Goal: Transaction & Acquisition: Purchase product/service

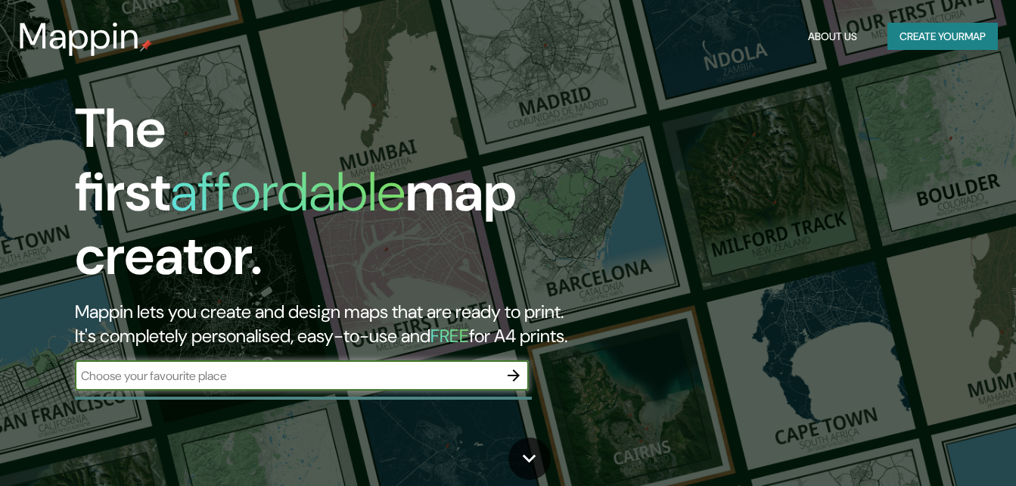
click at [389, 367] on input "text" at bounding box center [287, 375] width 424 height 17
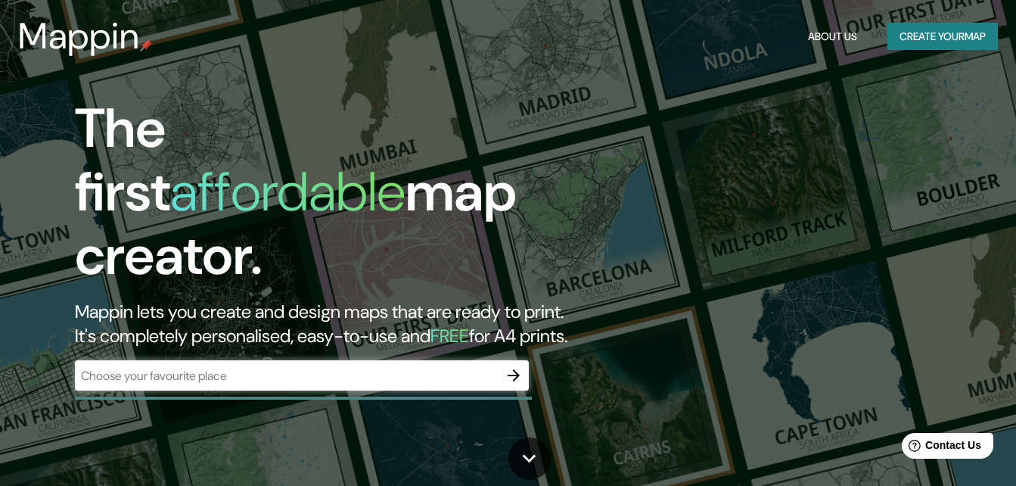
click at [536, 300] on h2 "Mappin lets you create and design maps that are ready to print. It's completely…" at bounding box center [329, 324] width 509 height 48
click at [335, 367] on input "text" at bounding box center [287, 375] width 424 height 17
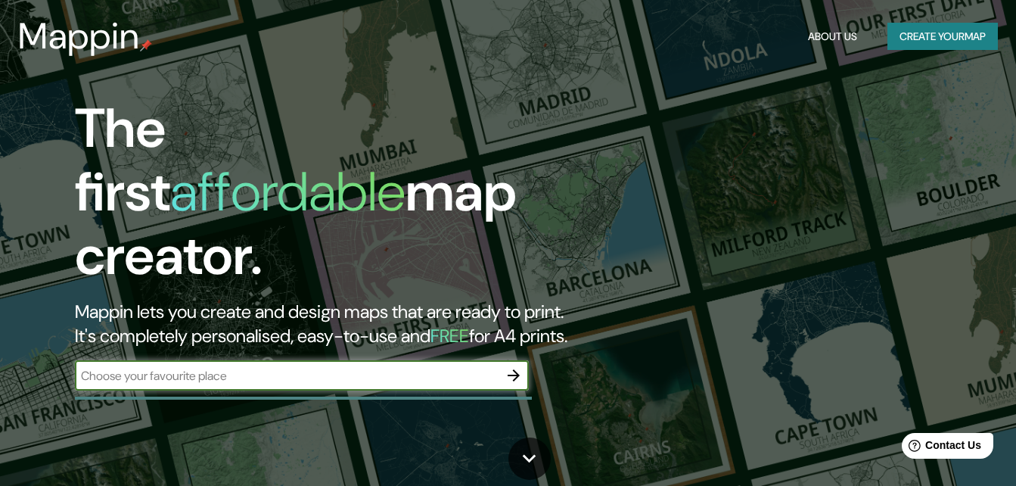
type input "[GEOGRAPHIC_DATA]"
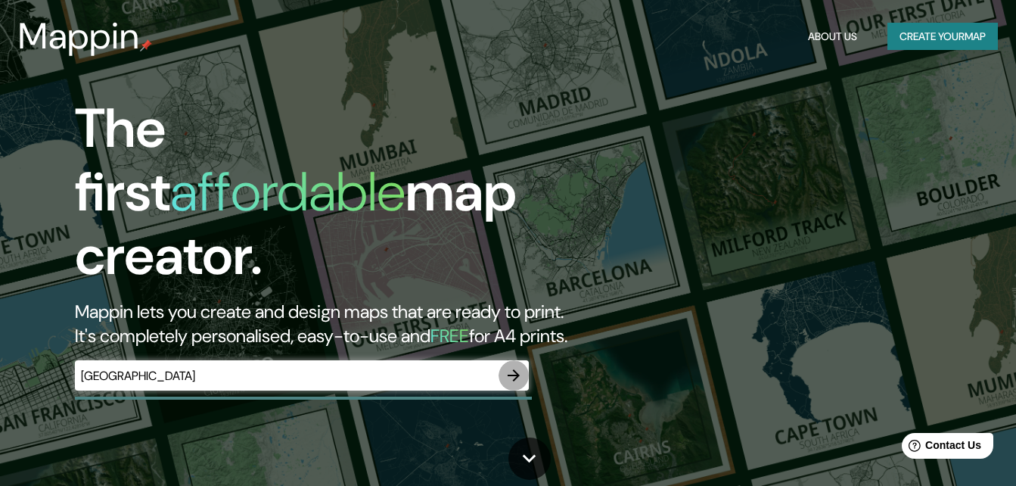
click at [513, 366] on icon "button" at bounding box center [514, 375] width 18 height 18
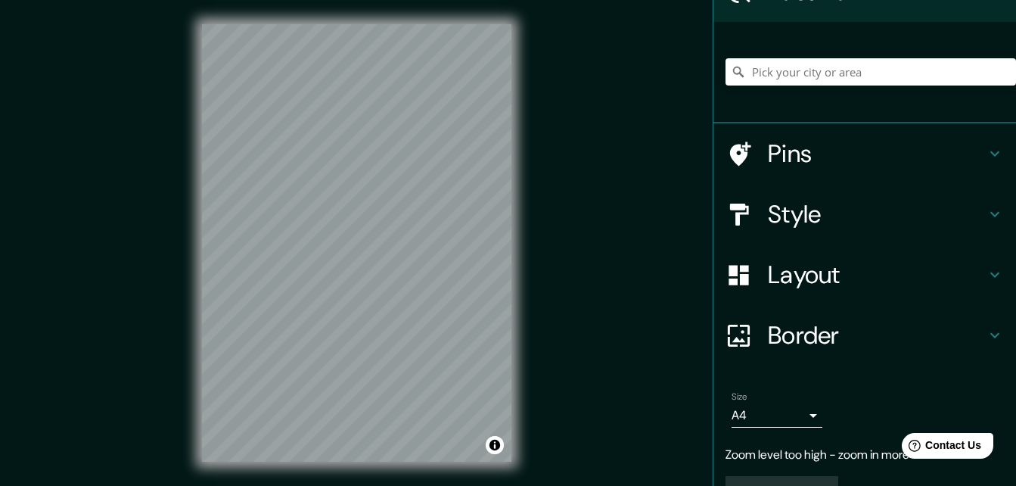
scroll to position [123, 0]
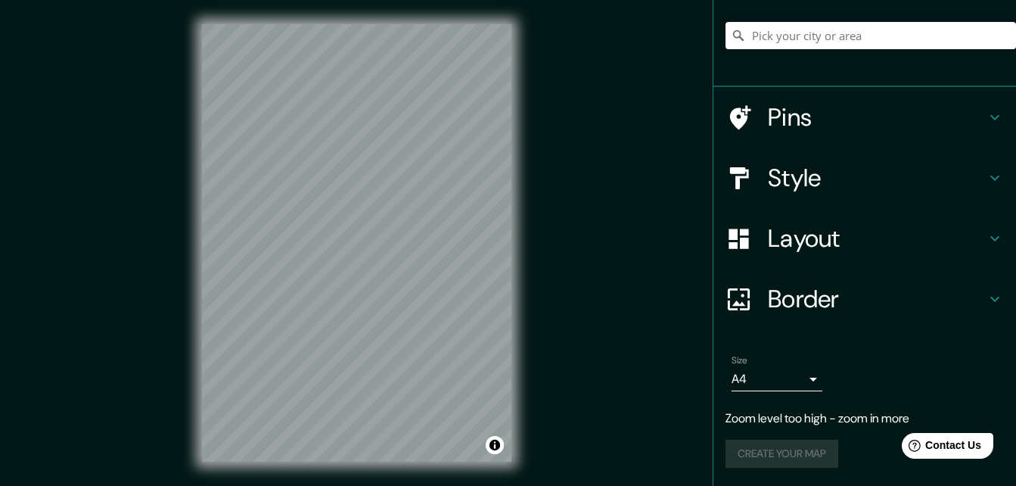
click at [830, 180] on h4 "Style" at bounding box center [877, 178] width 218 height 30
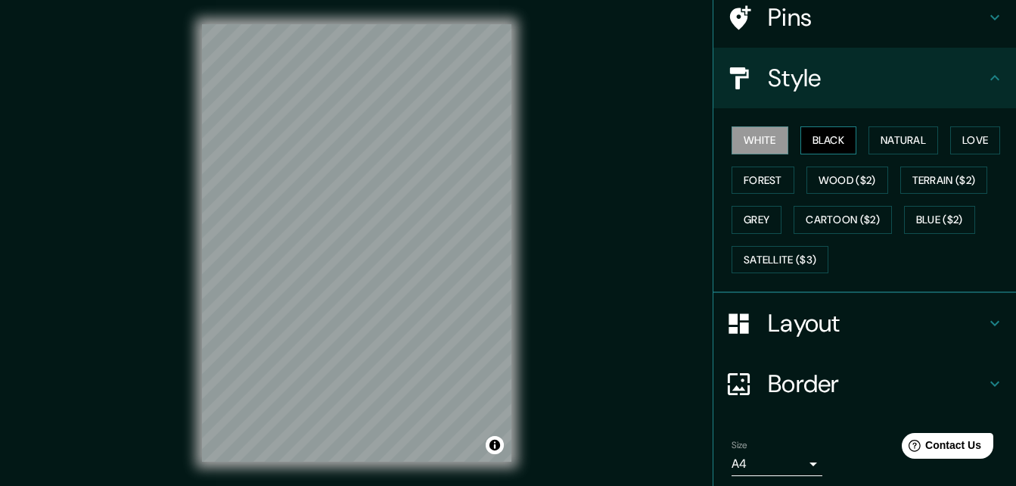
click at [831, 149] on button "Black" at bounding box center [829, 140] width 57 height 28
click at [881, 139] on button "Natural" at bounding box center [904, 140] width 70 height 28
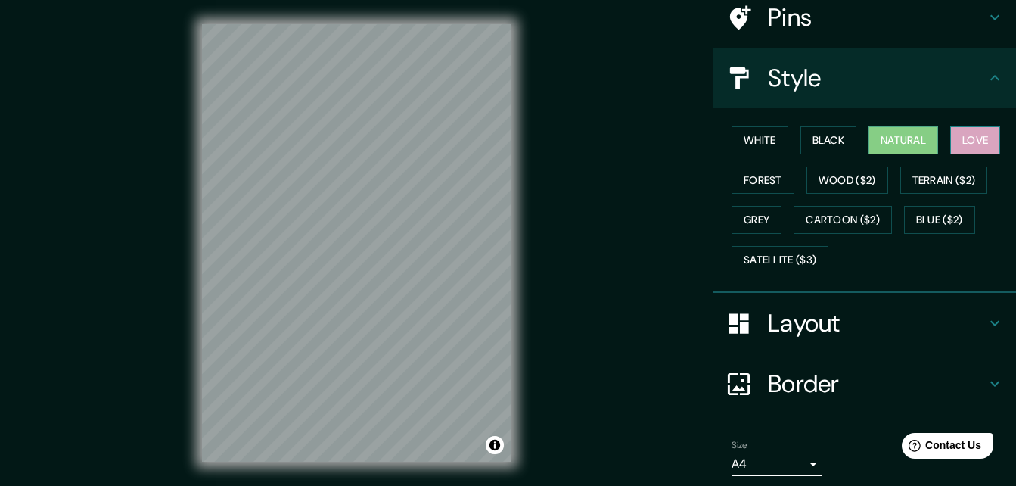
click at [961, 134] on button "Love" at bounding box center [975, 140] width 50 height 28
click at [757, 180] on button "Forest" at bounding box center [763, 180] width 63 height 28
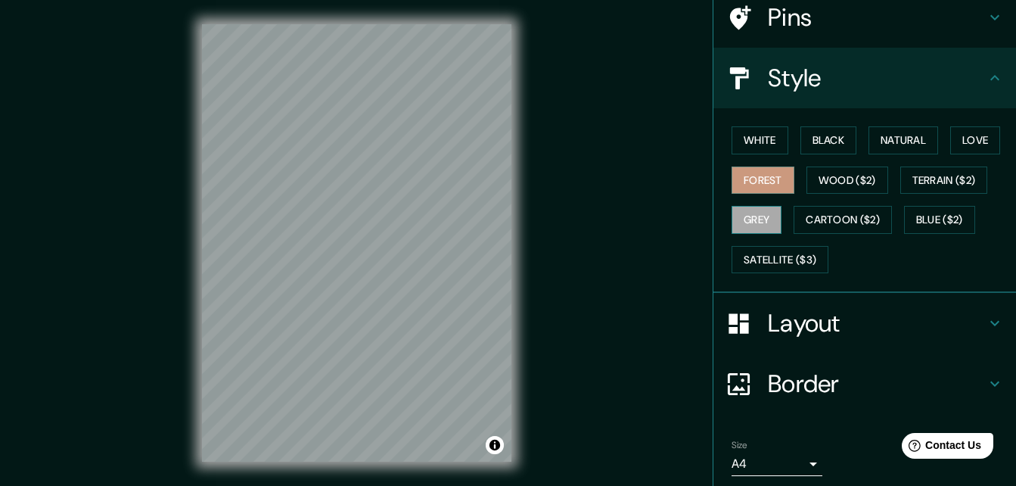
click at [732, 222] on button "Grey" at bounding box center [757, 220] width 50 height 28
click at [759, 187] on button "Forest" at bounding box center [763, 180] width 63 height 28
click at [985, 130] on button "Love" at bounding box center [975, 140] width 50 height 28
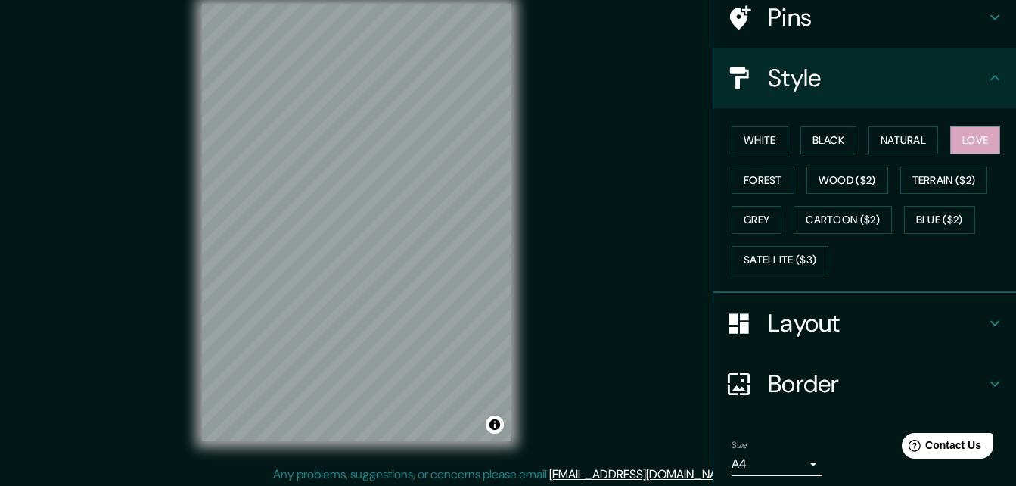
scroll to position [24, 0]
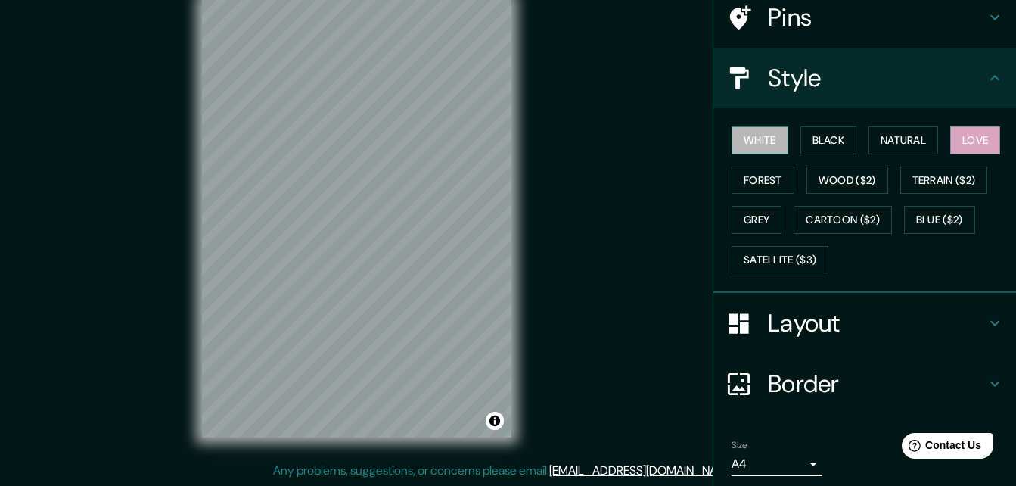
click at [742, 138] on button "White" at bounding box center [760, 140] width 57 height 28
click at [837, 130] on button "Black" at bounding box center [829, 140] width 57 height 28
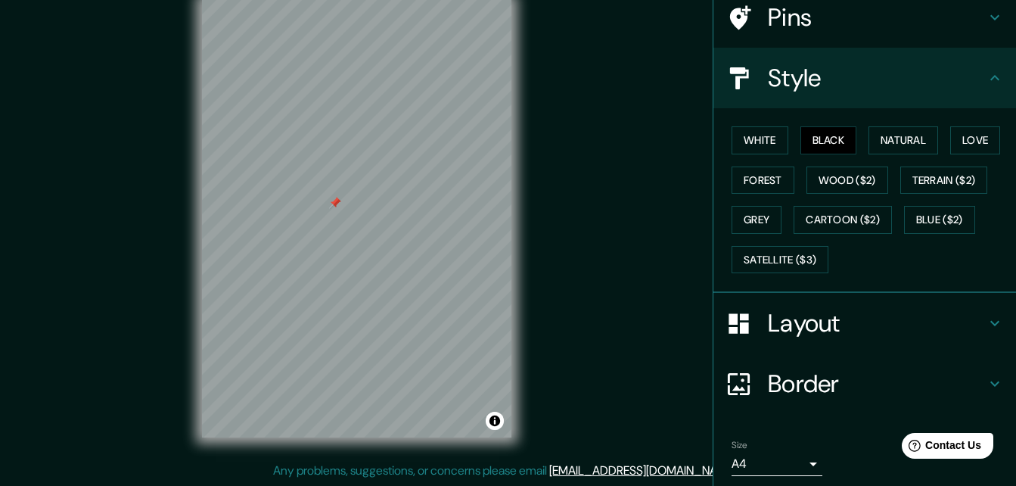
click at [334, 205] on div at bounding box center [335, 203] width 12 height 12
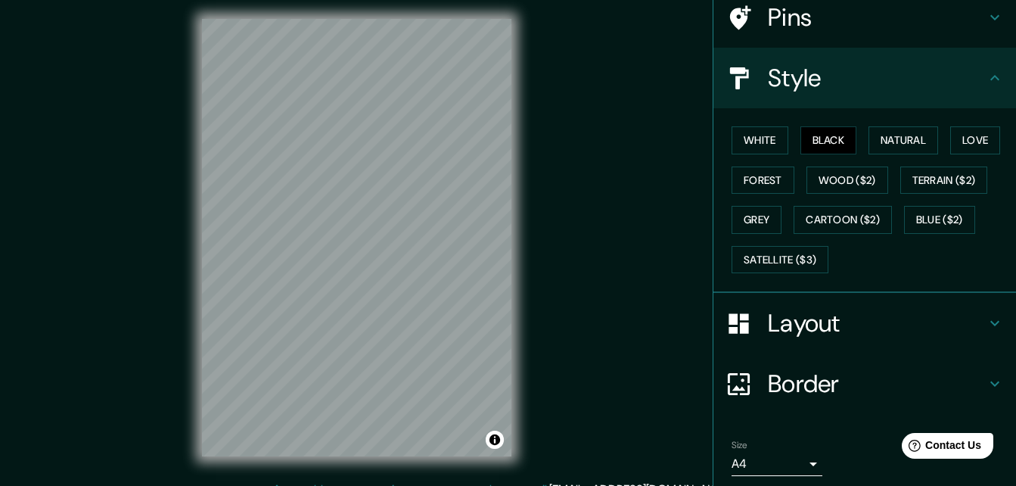
scroll to position [0, 0]
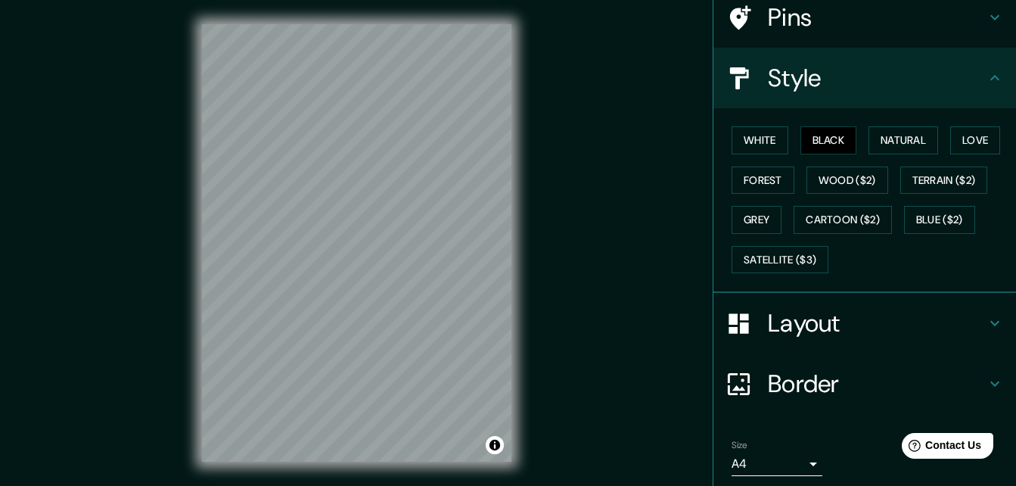
click at [805, 472] on body "Mappin Location Pins Style White Black Natural Love Forest Wood ($2) Terrain ($…" at bounding box center [508, 243] width 1016 height 486
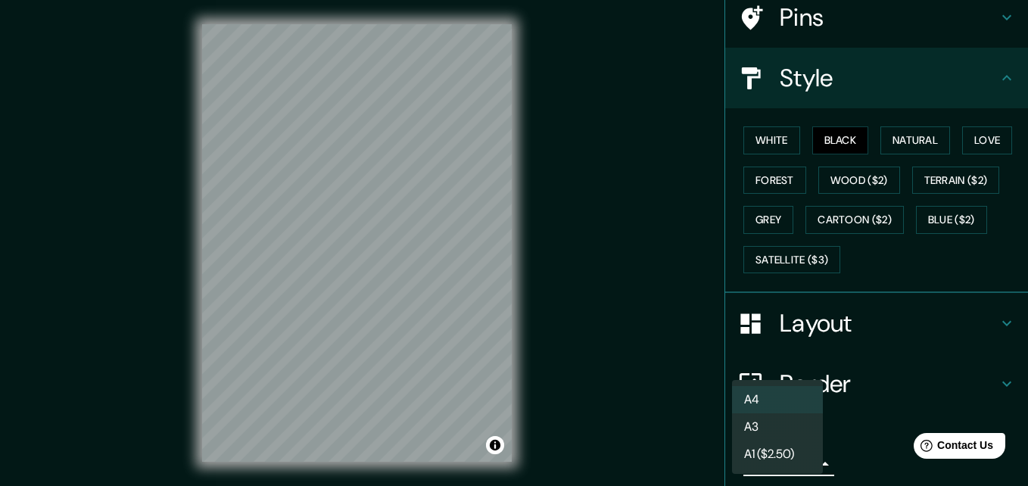
click at [819, 425] on li "A3" at bounding box center [777, 426] width 91 height 27
type input "a4"
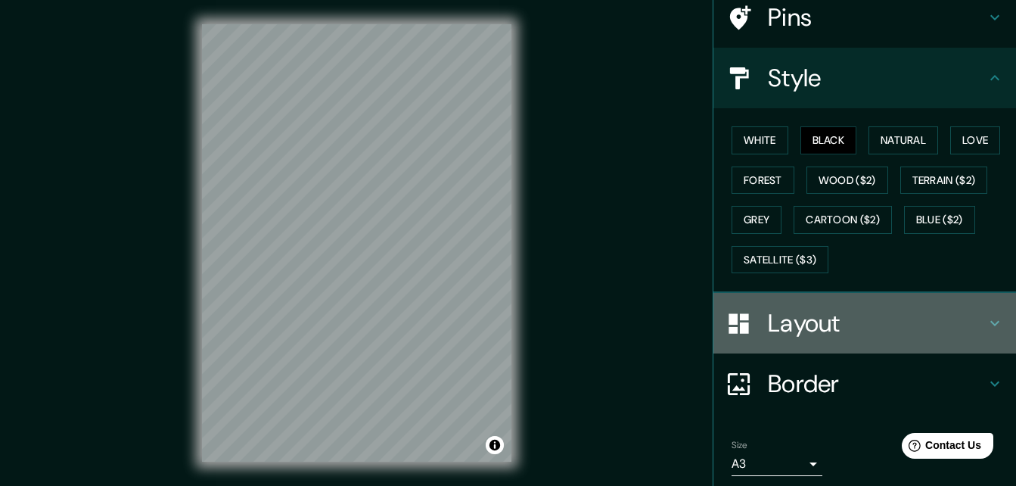
click at [892, 325] on h4 "Layout" at bounding box center [877, 323] width 218 height 30
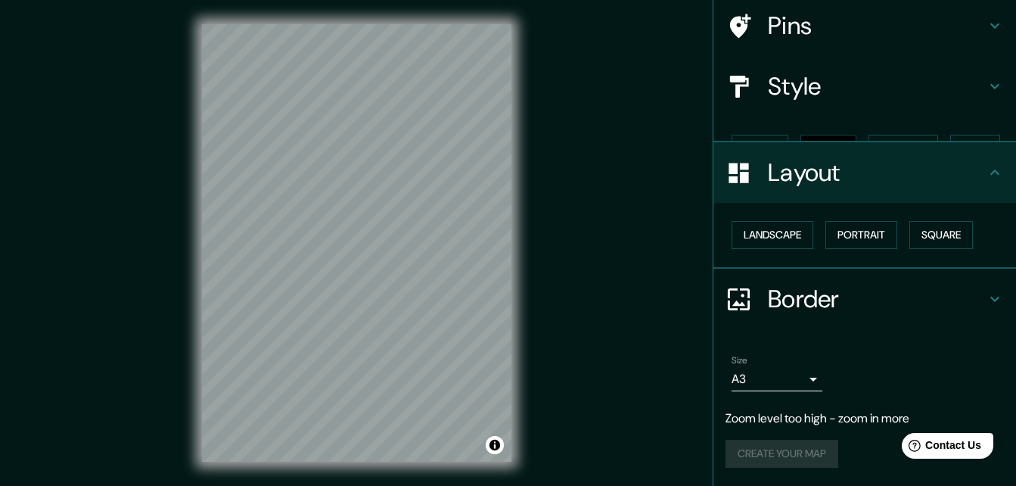
scroll to position [89, 0]
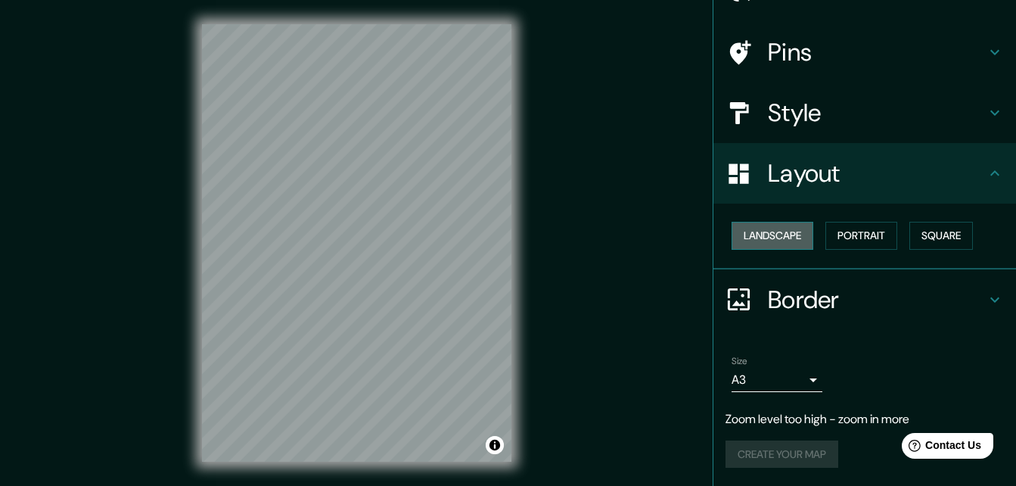
click at [776, 241] on button "Landscape" at bounding box center [773, 236] width 82 height 28
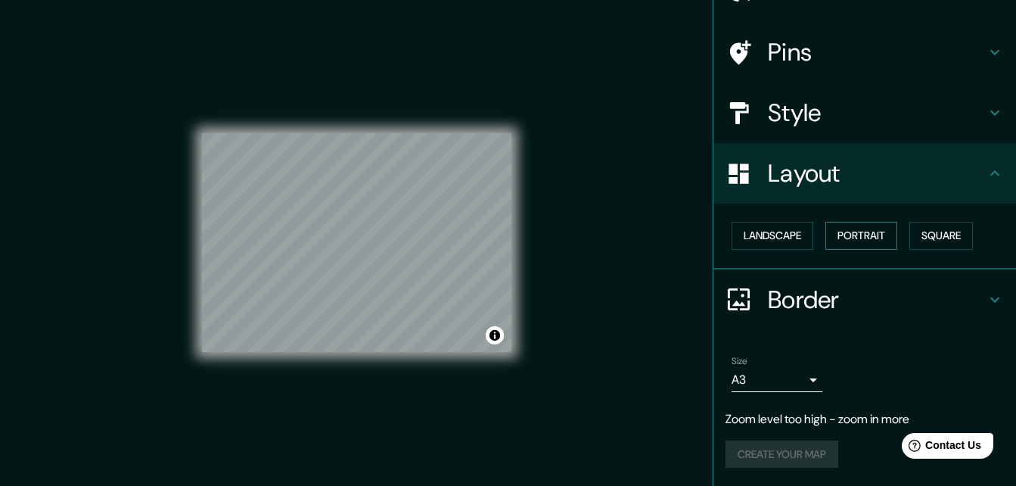
click at [871, 238] on button "Portrait" at bounding box center [862, 236] width 72 height 28
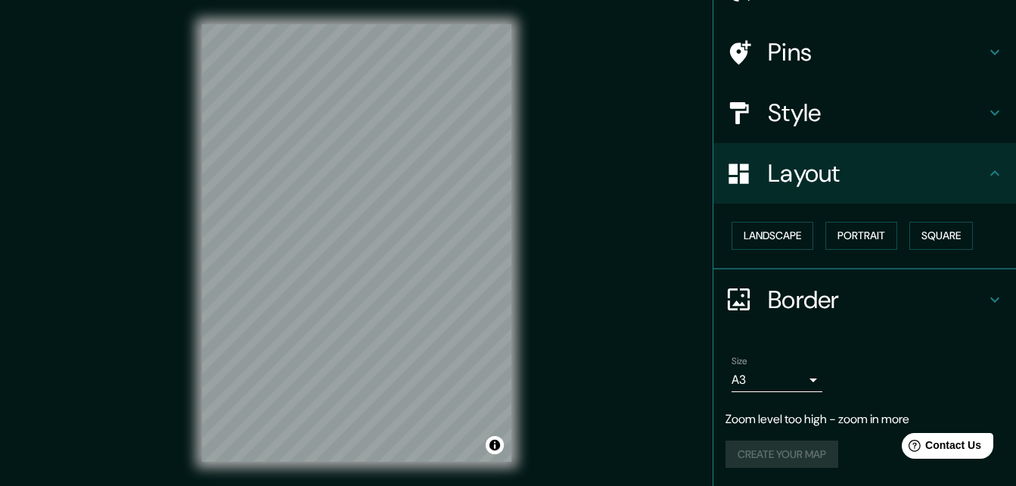
click at [870, 302] on h4 "Border" at bounding box center [877, 300] width 218 height 30
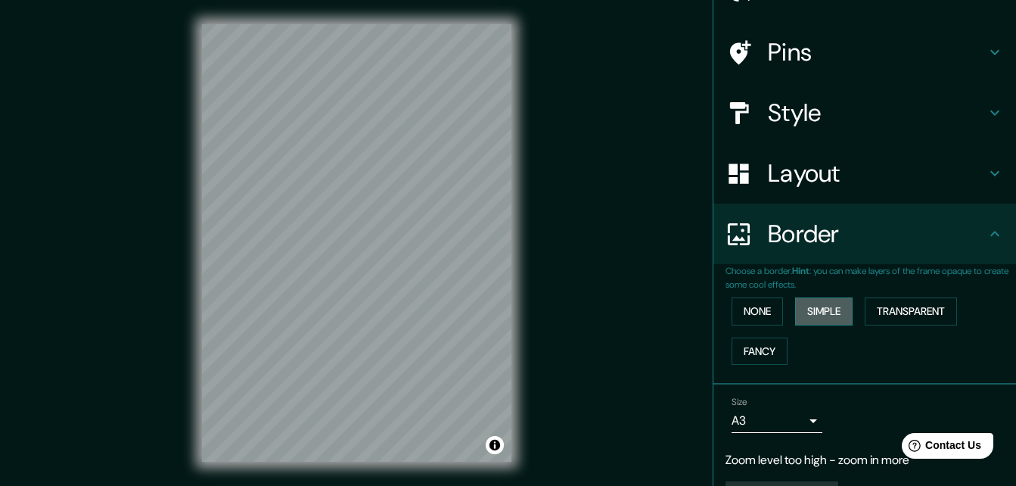
click at [810, 313] on button "Simple" at bounding box center [824, 311] width 58 height 28
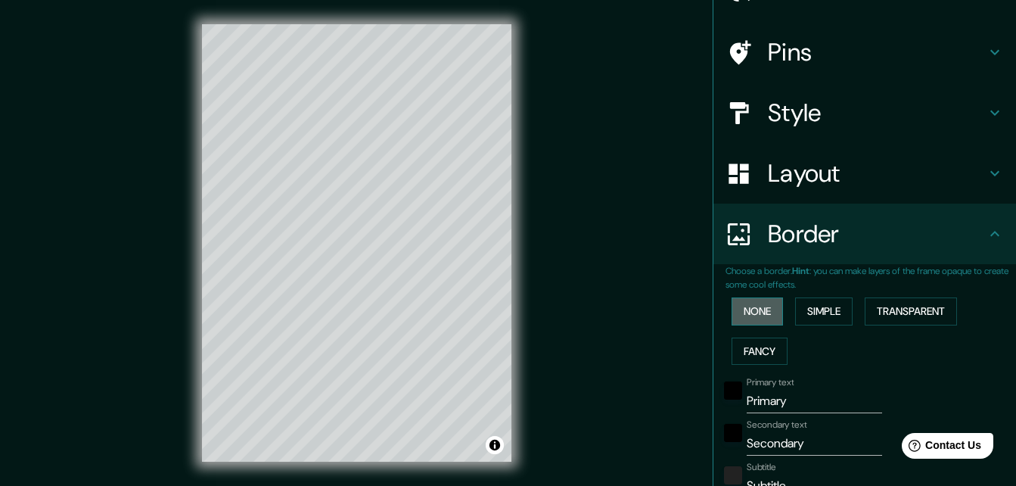
click at [757, 312] on button "None" at bounding box center [757, 311] width 51 height 28
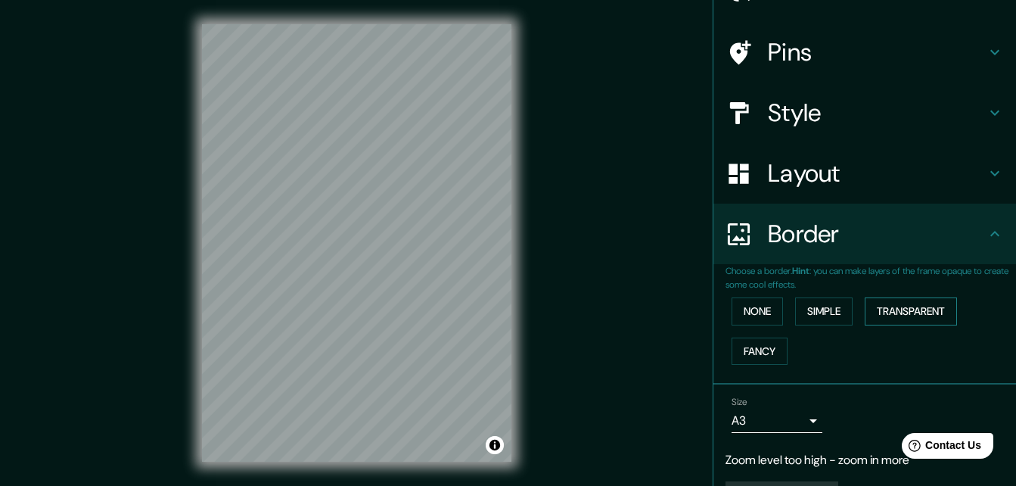
drag, startPoint x: 919, startPoint y: 306, endPoint x: 896, endPoint y: 311, distance: 23.2
click at [918, 306] on button "Transparent" at bounding box center [911, 311] width 92 height 28
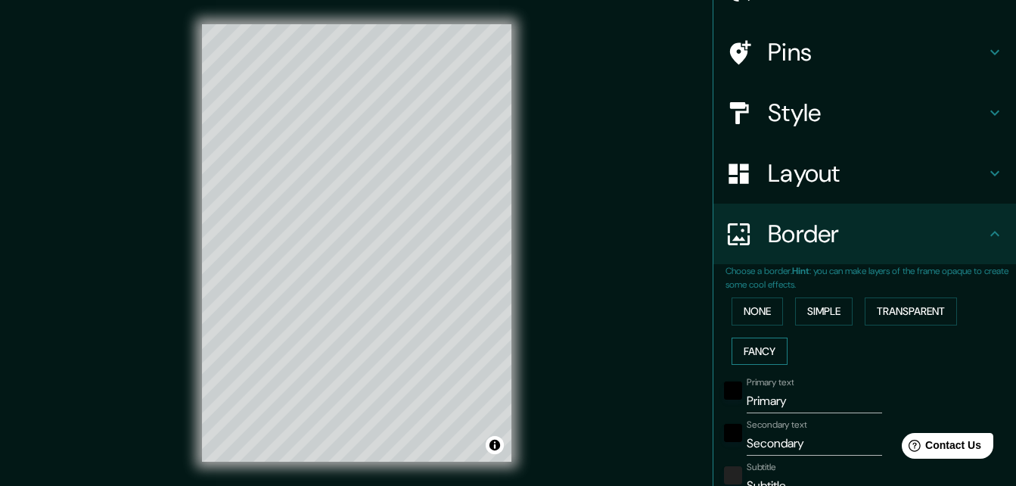
click at [753, 347] on button "Fancy" at bounding box center [760, 351] width 56 height 28
click at [758, 317] on button "None" at bounding box center [757, 311] width 51 height 28
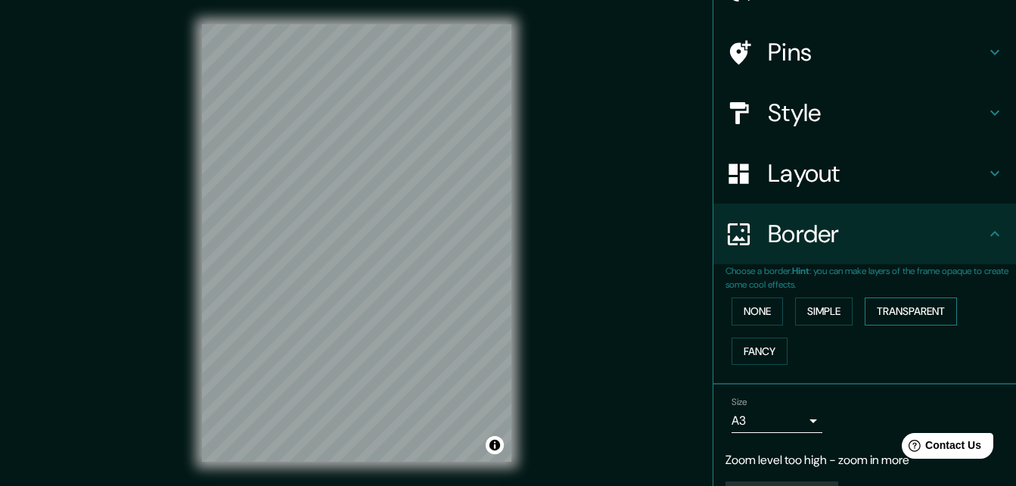
click at [930, 306] on button "Transparent" at bounding box center [911, 311] width 92 height 28
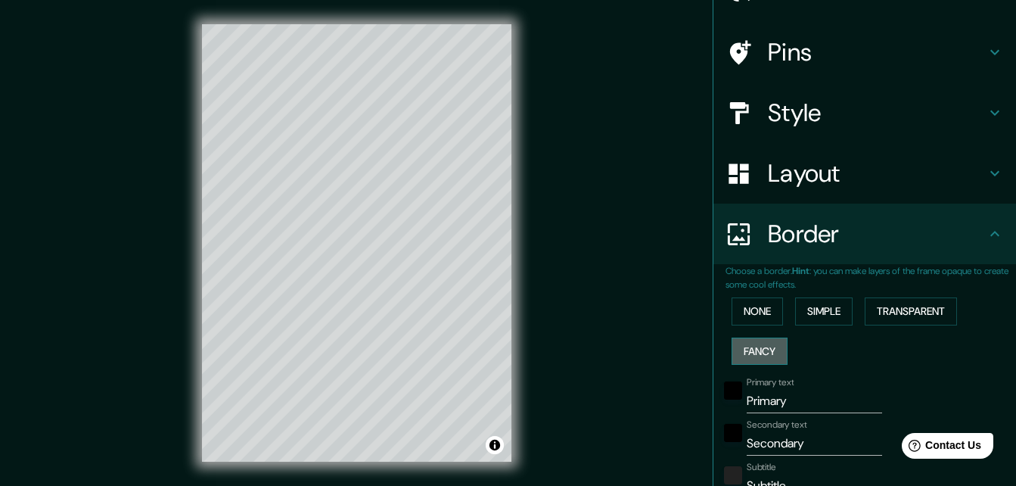
click at [742, 349] on button "Fancy" at bounding box center [760, 351] width 56 height 28
click at [894, 308] on button "Transparent" at bounding box center [911, 311] width 92 height 28
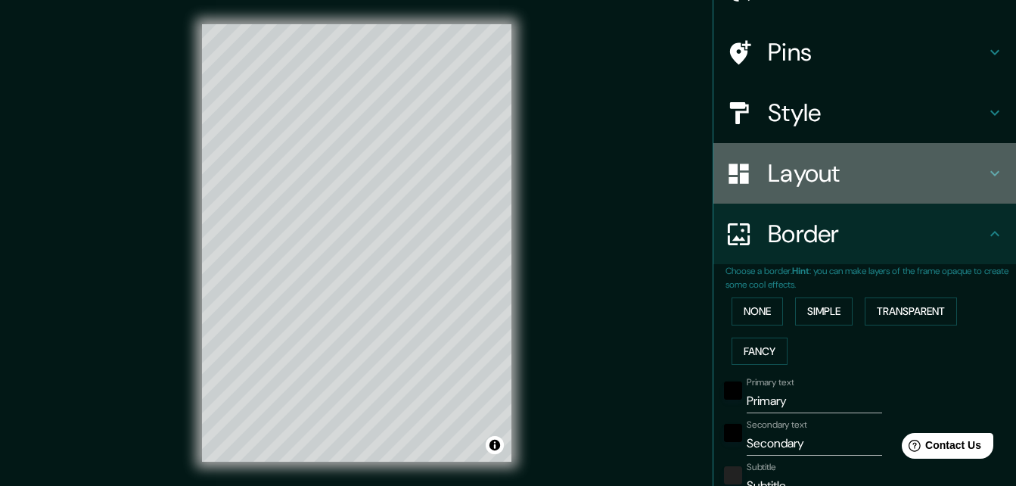
click at [837, 171] on h4 "Layout" at bounding box center [877, 173] width 218 height 30
type input "196"
type input "33"
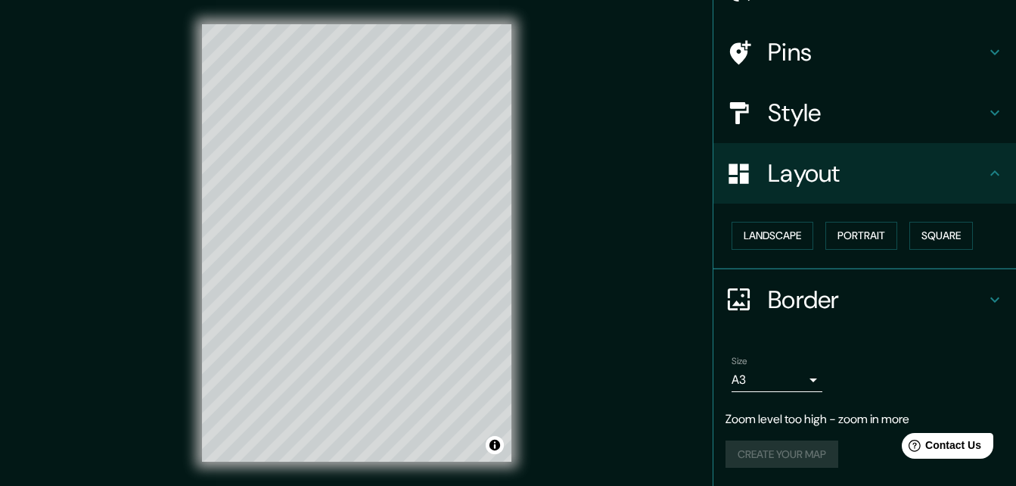
click at [851, 120] on h4 "Style" at bounding box center [877, 113] width 218 height 30
type input "196"
type input "33"
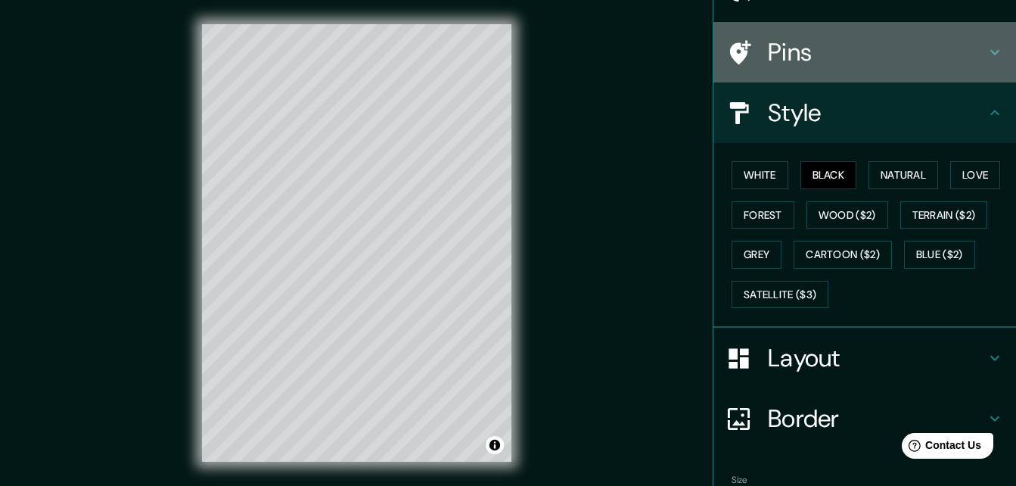
click at [862, 61] on h4 "Pins" at bounding box center [877, 52] width 218 height 30
type input "196"
type input "33"
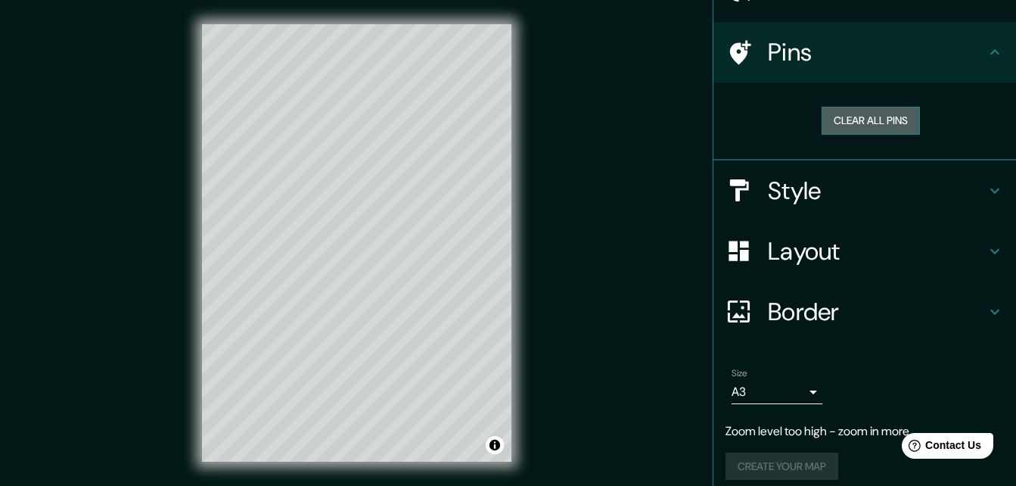
click at [876, 125] on button "Clear all pins" at bounding box center [871, 121] width 98 height 28
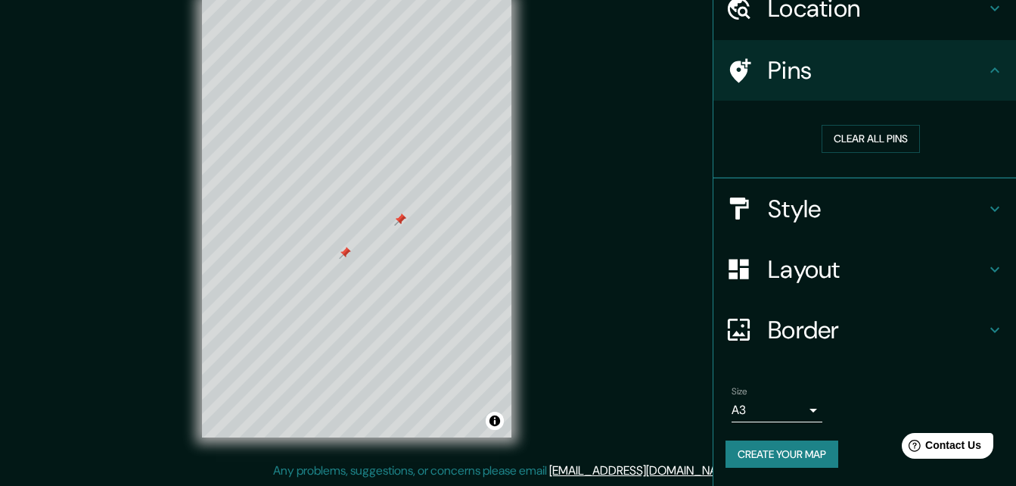
scroll to position [0, 0]
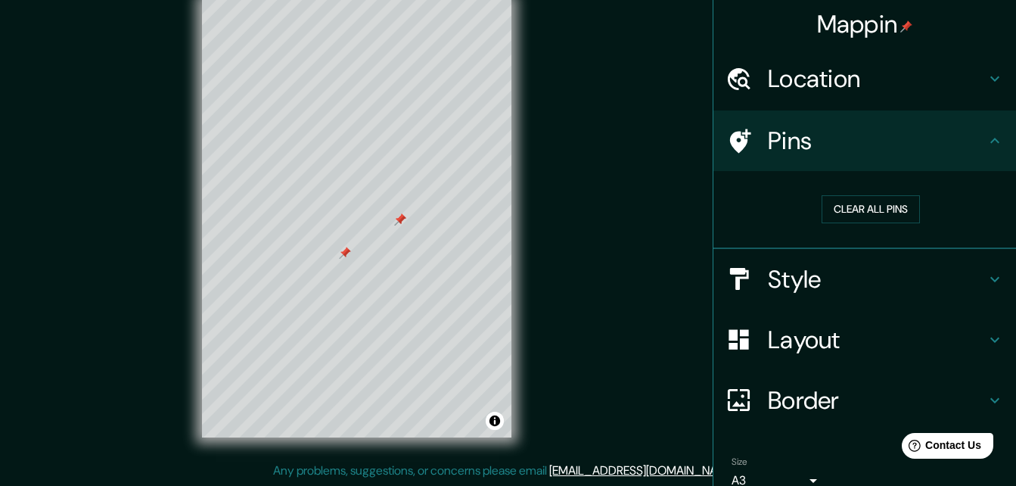
click at [822, 85] on h4 "Location" at bounding box center [877, 79] width 218 height 30
type input "196"
type input "33"
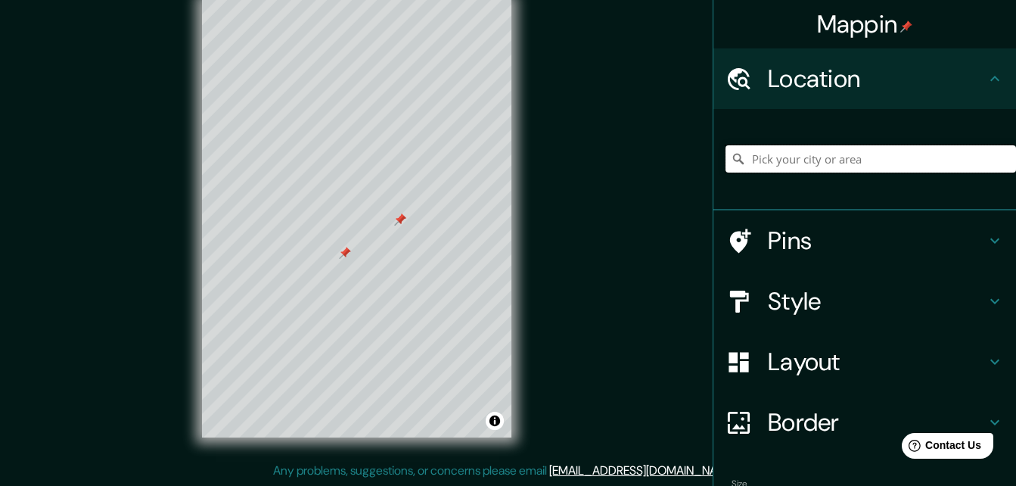
click at [845, 161] on input "Pick your city or area" at bounding box center [871, 158] width 291 height 27
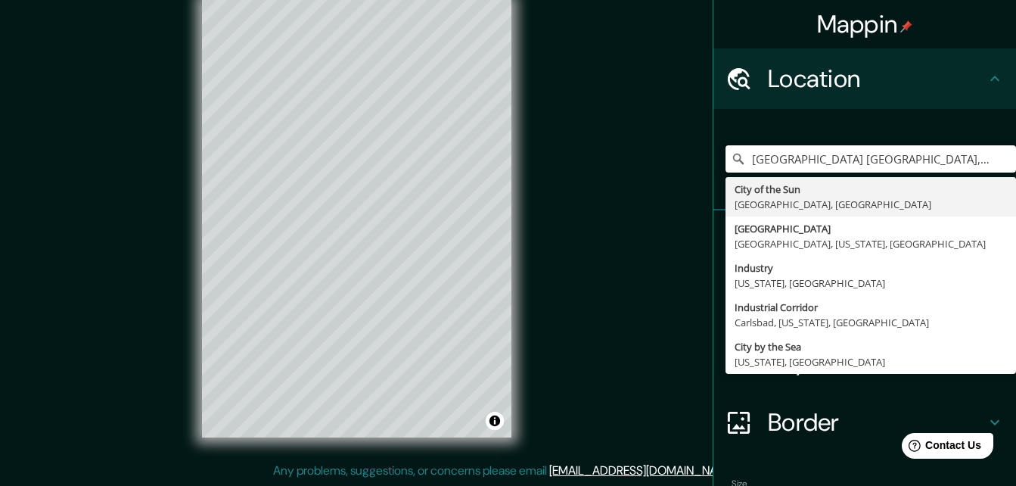
type input "[GEOGRAPHIC_DATA] [GEOGRAPHIC_DATA], [GEOGRAPHIC_DATA], [GEOGRAPHIC_DATA]"
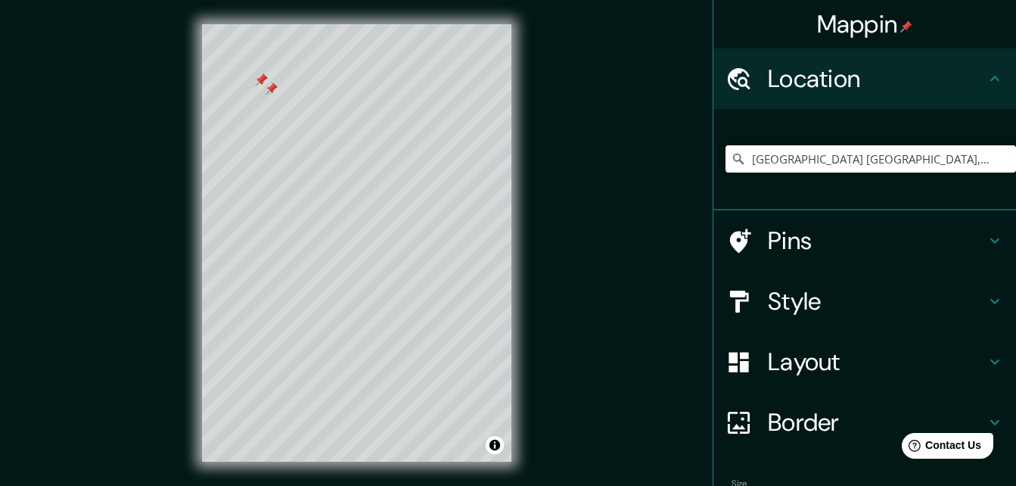
click at [262, 81] on div at bounding box center [261, 80] width 12 height 12
click at [271, 90] on div at bounding box center [272, 88] width 12 height 12
click at [998, 155] on icon "Clear" at bounding box center [1004, 159] width 12 height 12
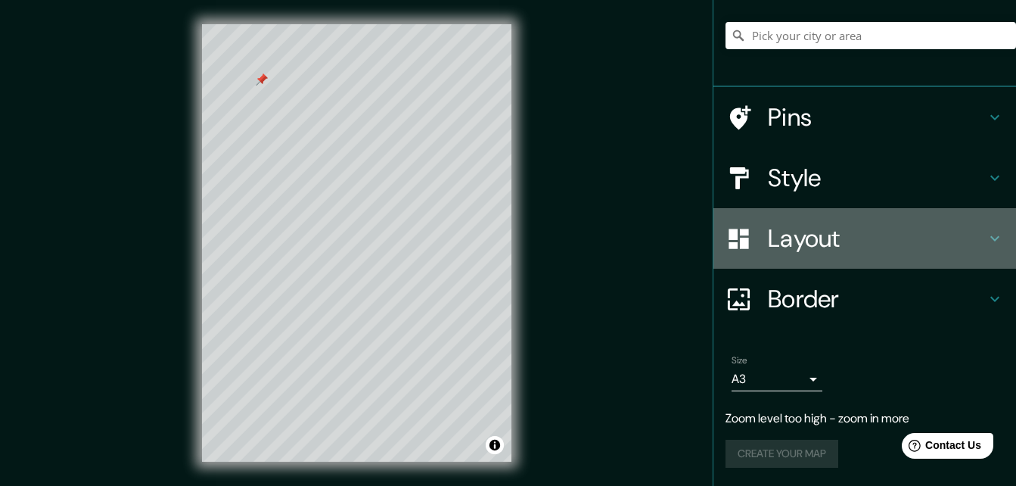
click at [810, 223] on h4 "Layout" at bounding box center [877, 238] width 218 height 30
type input "196"
type input "33"
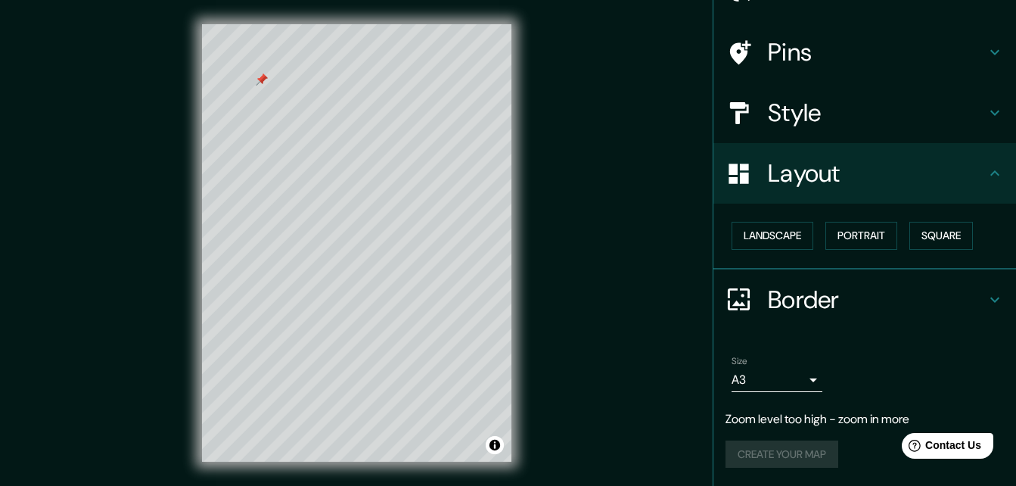
scroll to position [89, 0]
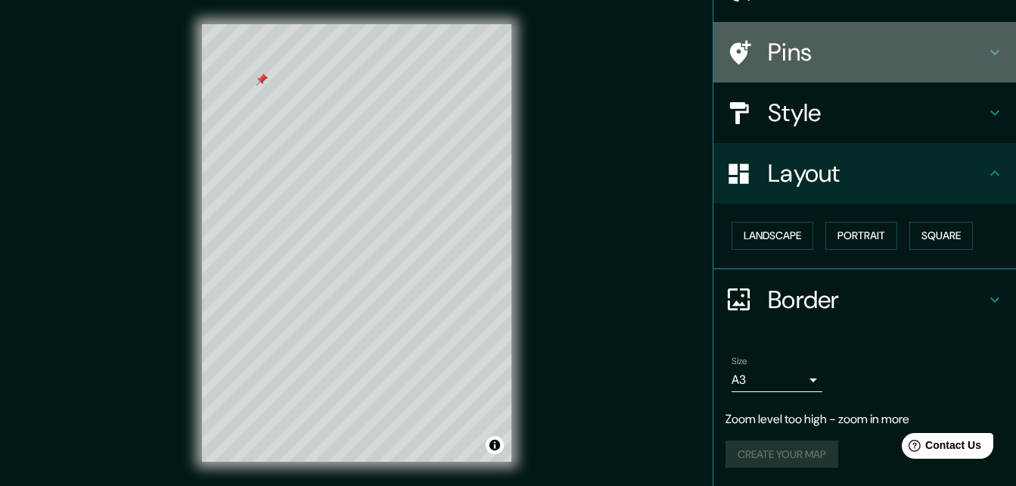
click at [848, 64] on h4 "Pins" at bounding box center [877, 52] width 218 height 30
type input "196"
type input "33"
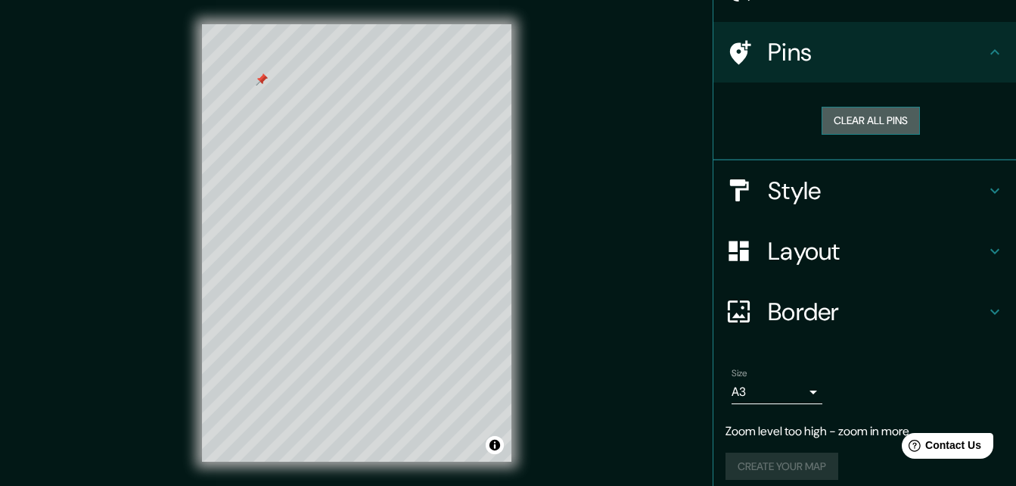
click at [866, 122] on button "Clear all pins" at bounding box center [871, 121] width 98 height 28
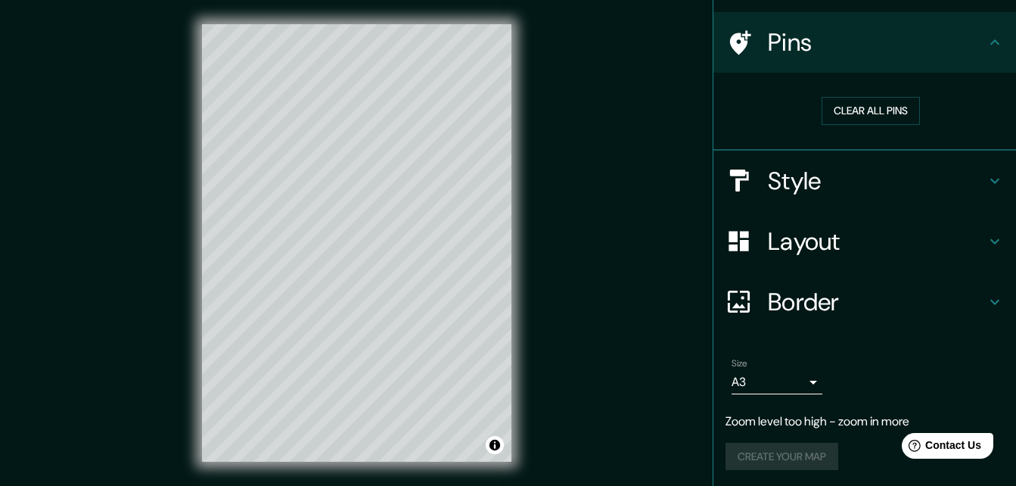
scroll to position [101, 0]
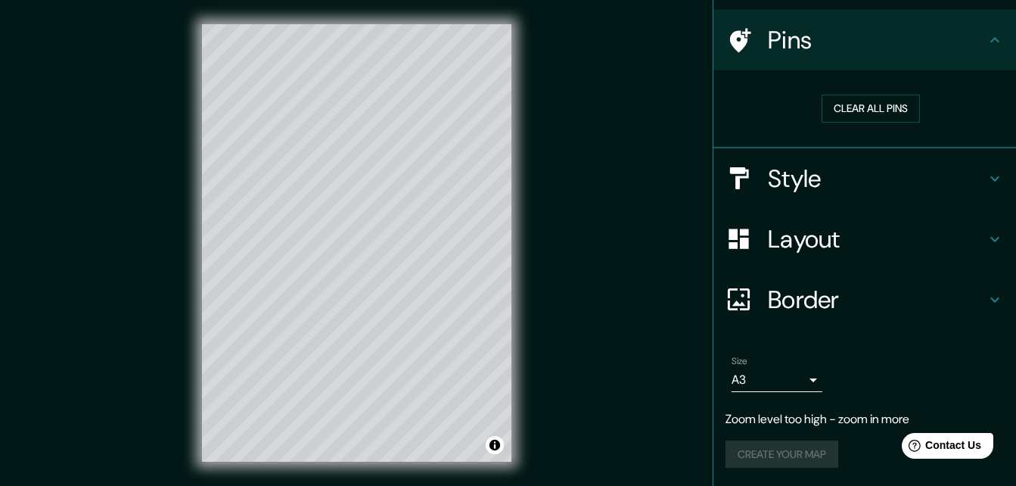
click at [870, 151] on div "Style" at bounding box center [865, 178] width 303 height 61
type input "196"
type input "33"
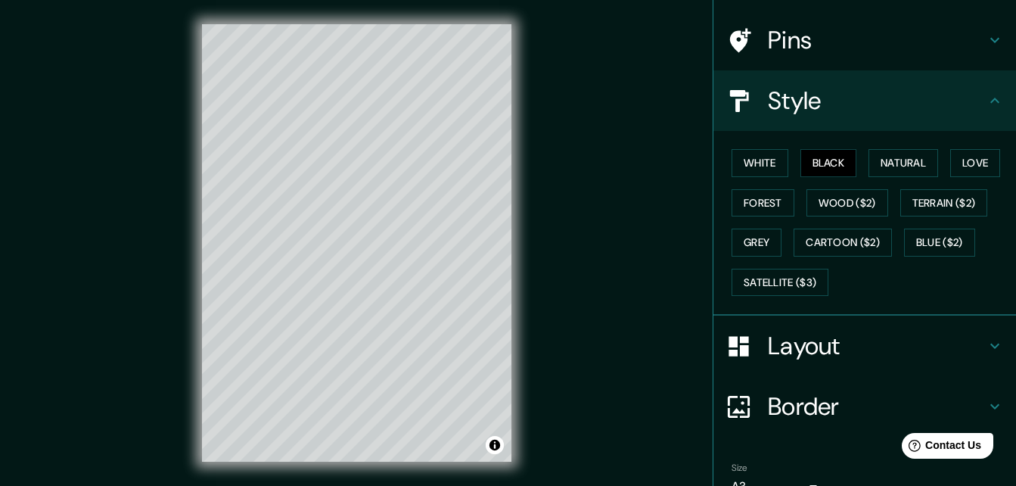
click at [661, 207] on div "Mappin Location City of the [GEOGRAPHIC_DATA], [GEOGRAPHIC_DATA] [GEOGRAPHIC_DA…" at bounding box center [508, 255] width 1016 height 510
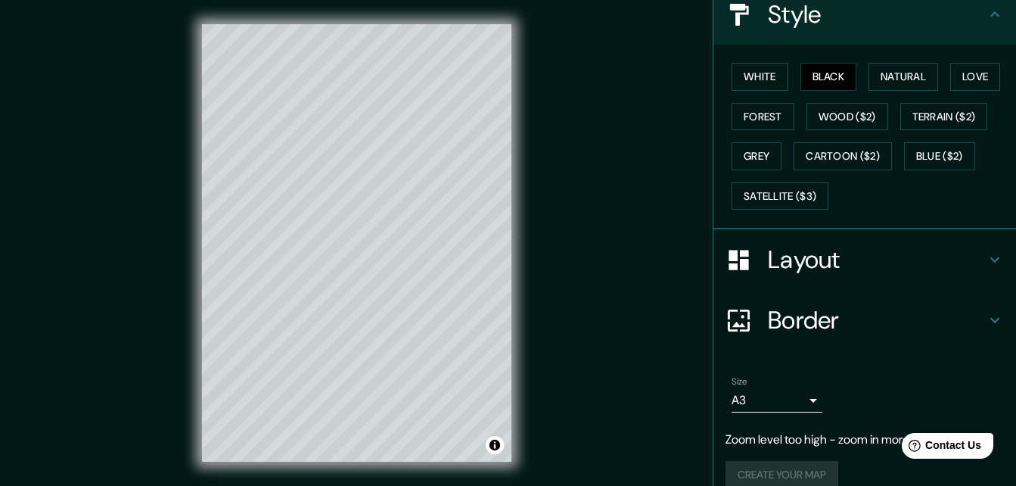
scroll to position [208, 0]
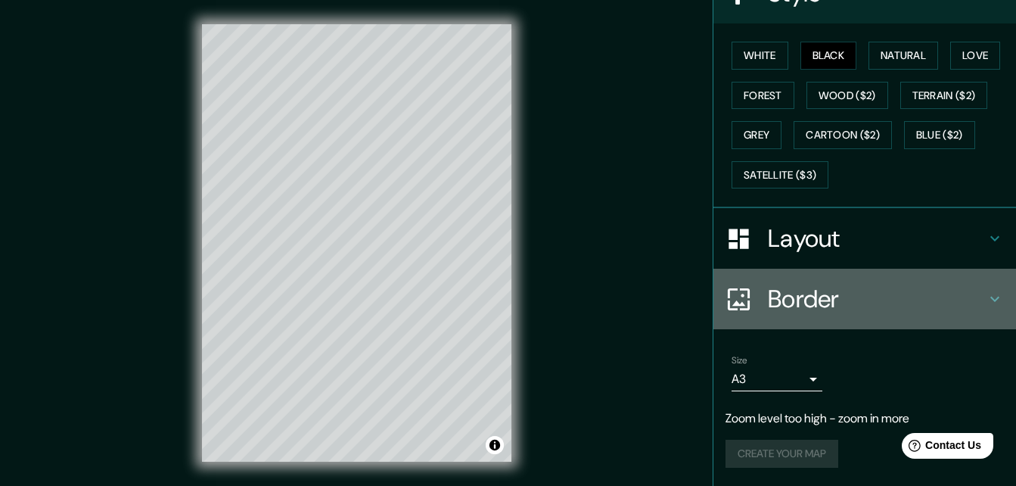
click at [800, 304] on h4 "Border" at bounding box center [877, 299] width 218 height 30
type input "196"
type input "33"
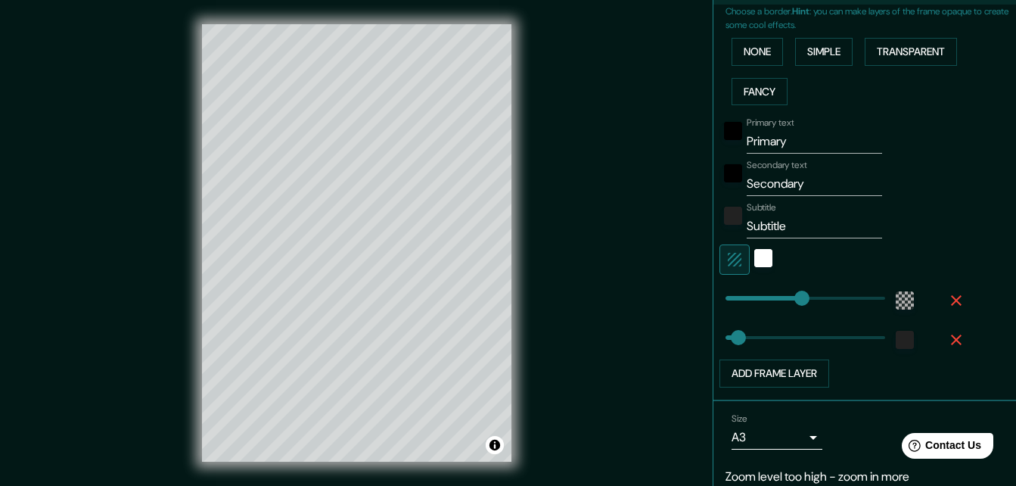
scroll to position [406, 0]
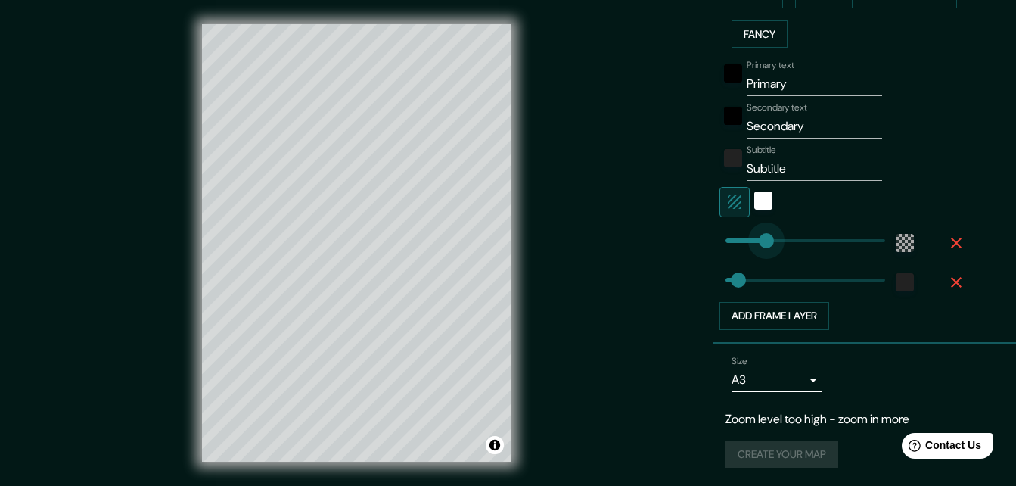
type input "161"
drag, startPoint x: 788, startPoint y: 233, endPoint x: 777, endPoint y: 240, distance: 13.2
type input "54"
click at [759, 201] on div "white" at bounding box center [763, 200] width 18 height 18
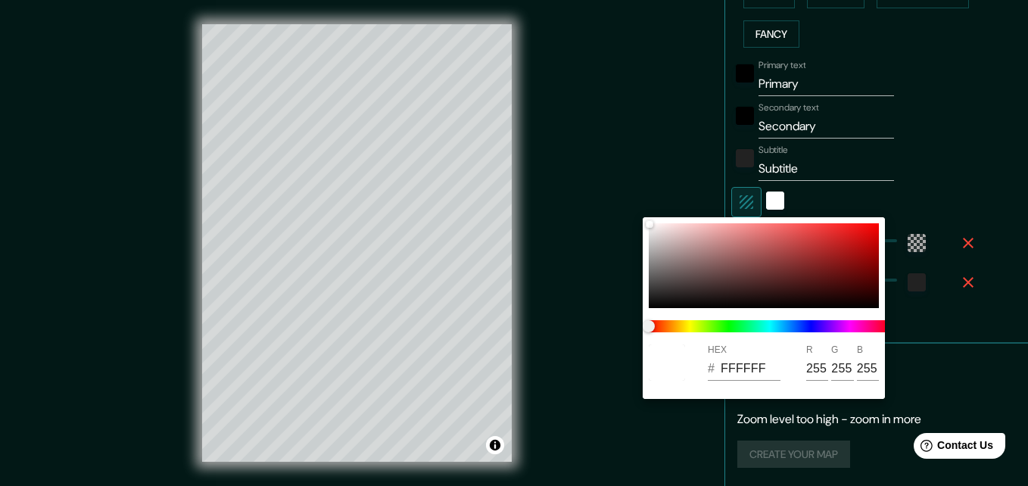
drag, startPoint x: 613, startPoint y: 158, endPoint x: 795, endPoint y: 207, distance: 188.2
click at [619, 158] on div at bounding box center [514, 243] width 1028 height 486
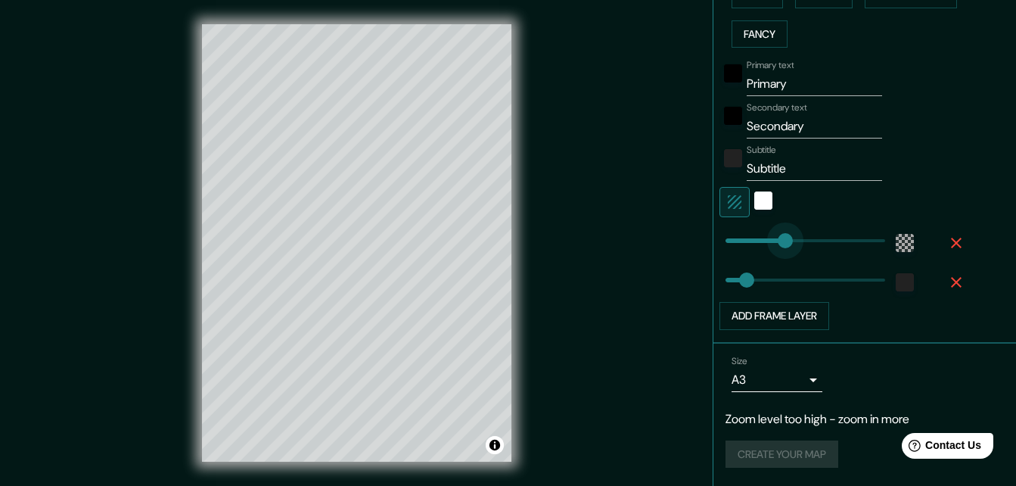
type input "60"
drag, startPoint x: 774, startPoint y: 242, endPoint x: 738, endPoint y: 242, distance: 36.3
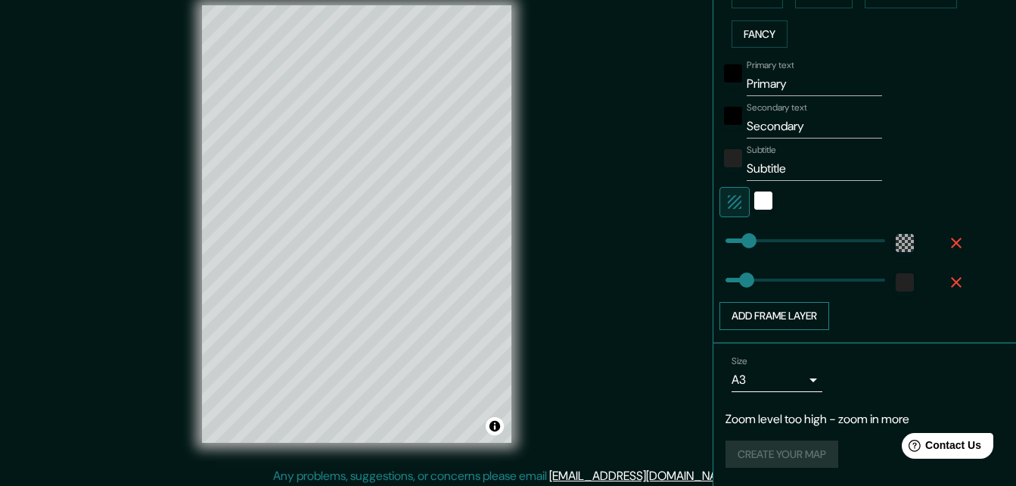
scroll to position [24, 0]
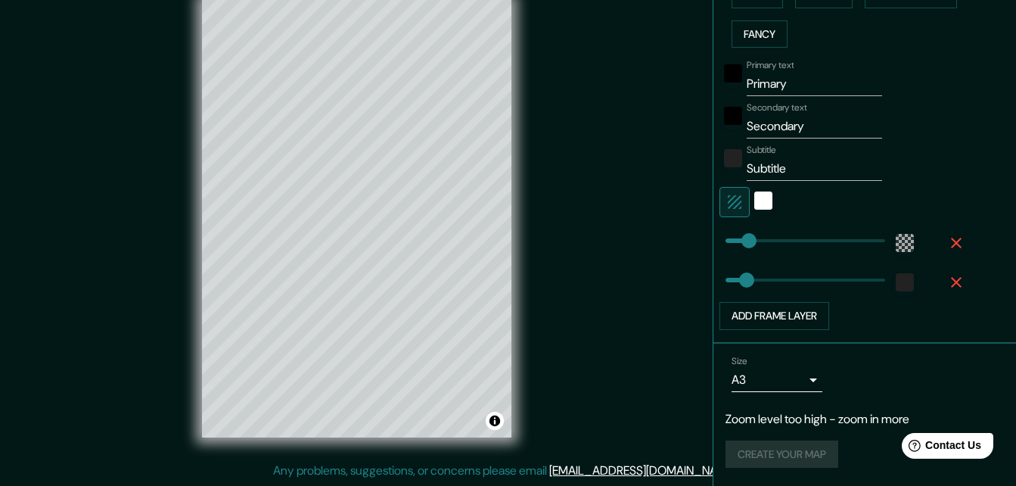
click at [782, 451] on div "Create your map" at bounding box center [865, 454] width 278 height 28
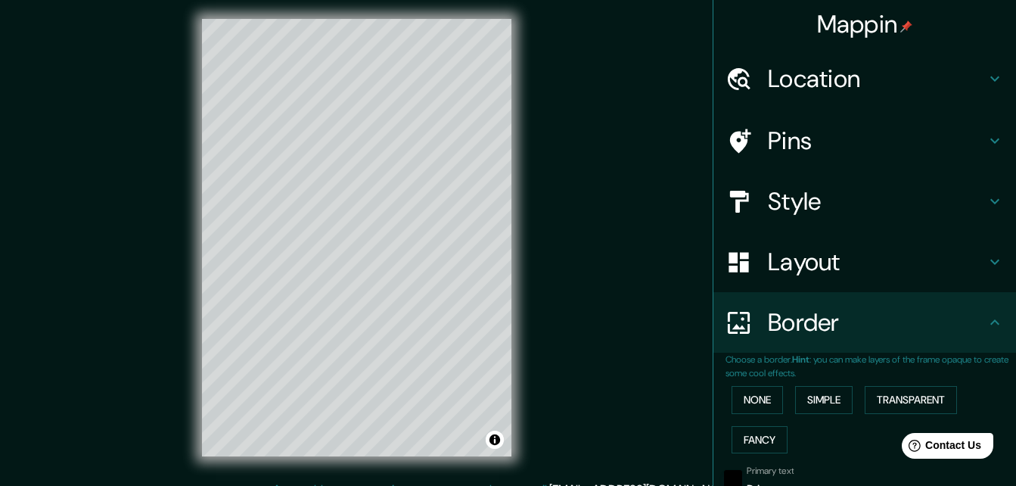
scroll to position [0, 0]
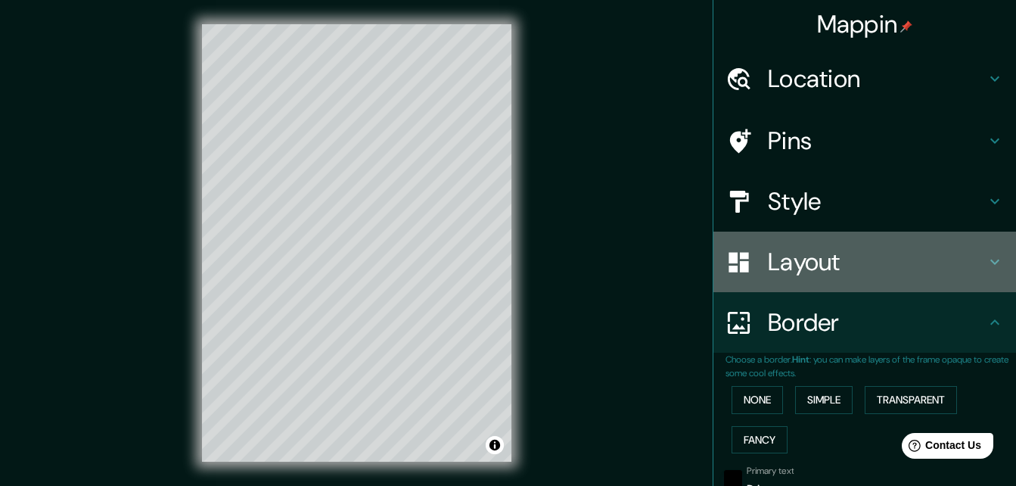
click at [964, 256] on h4 "Layout" at bounding box center [877, 262] width 218 height 30
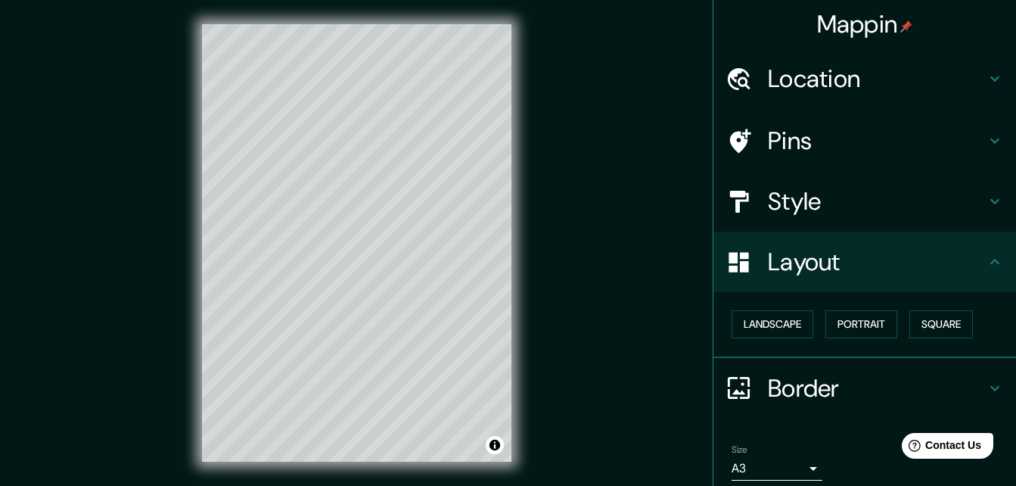
click at [972, 197] on h4 "Style" at bounding box center [877, 201] width 218 height 30
type input "60"
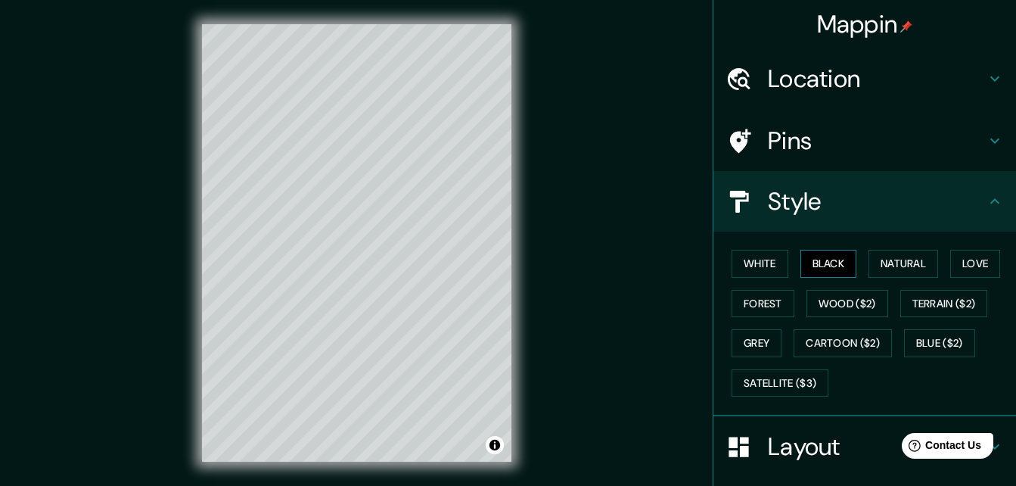
click at [810, 257] on button "Black" at bounding box center [829, 264] width 57 height 28
click at [958, 268] on button "Love" at bounding box center [975, 264] width 50 height 28
click at [770, 298] on button "Forest" at bounding box center [763, 304] width 63 height 28
